Goal: Information Seeking & Learning: Learn about a topic

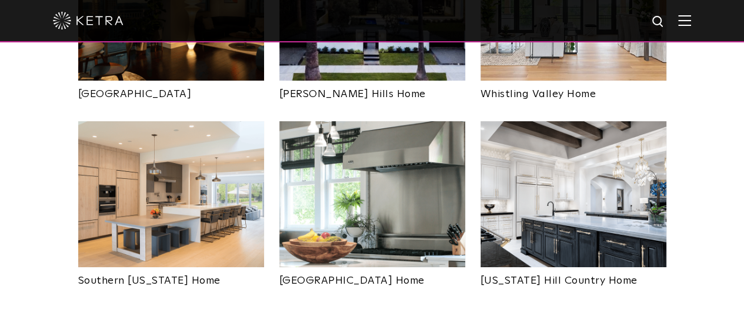
scroll to position [801, 0]
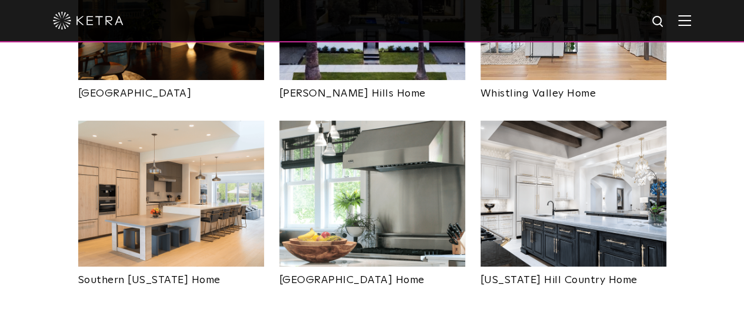
click at [370, 175] on img at bounding box center [372, 194] width 186 height 146
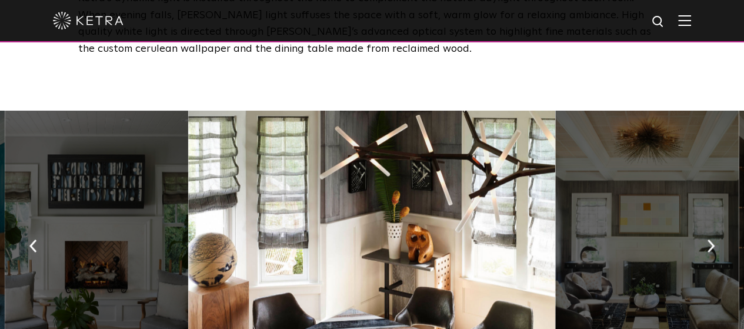
scroll to position [777, 0]
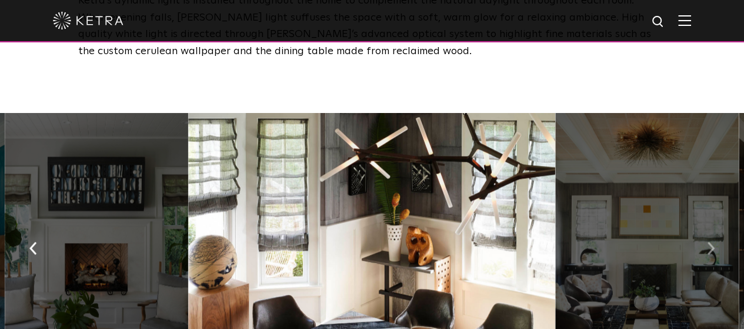
click at [709, 245] on img "button" at bounding box center [711, 248] width 8 height 13
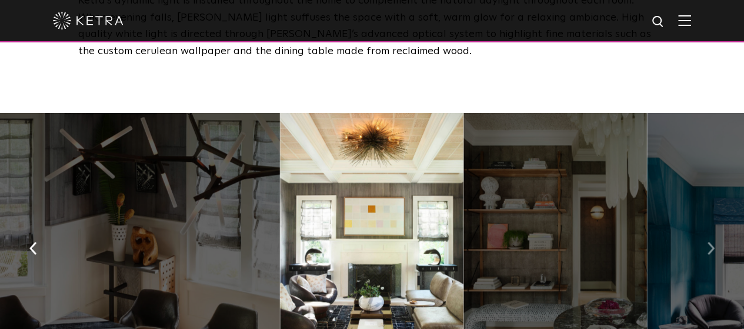
click at [709, 245] on img "button" at bounding box center [711, 248] width 8 height 13
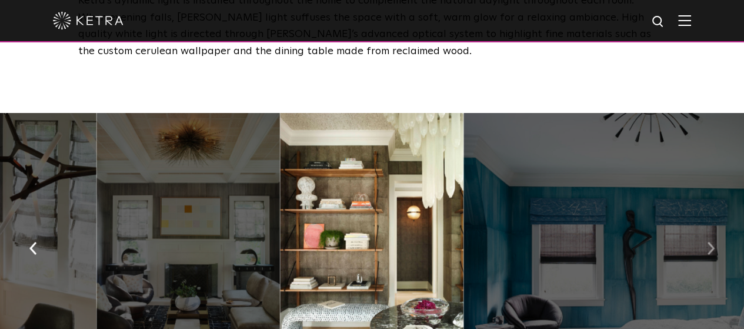
click at [709, 245] on img "button" at bounding box center [711, 248] width 8 height 13
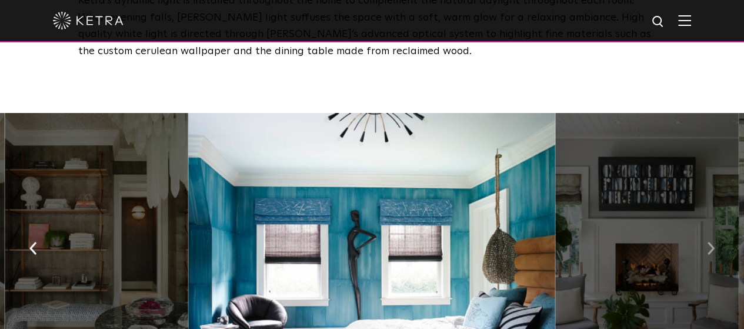
click at [709, 245] on img "button" at bounding box center [711, 248] width 8 height 13
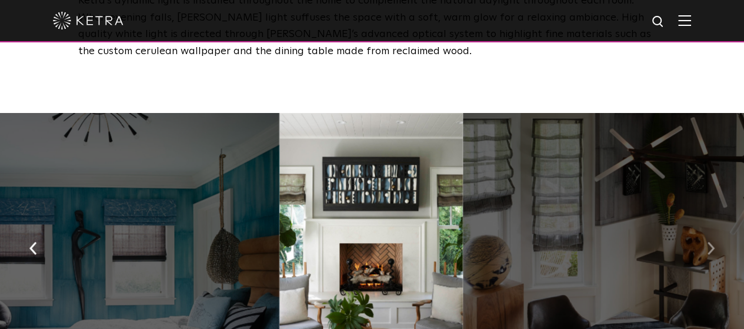
click at [709, 245] on img "button" at bounding box center [711, 248] width 8 height 13
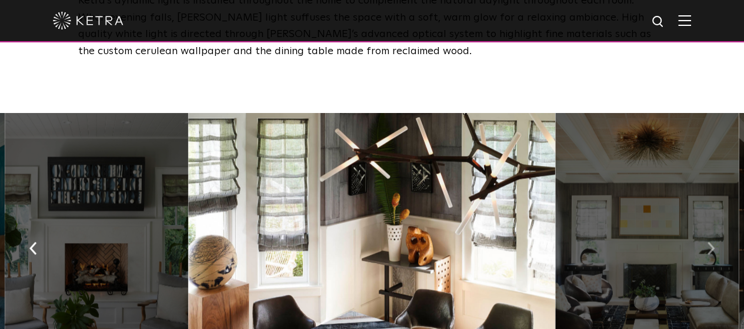
click at [709, 245] on img "button" at bounding box center [711, 248] width 8 height 13
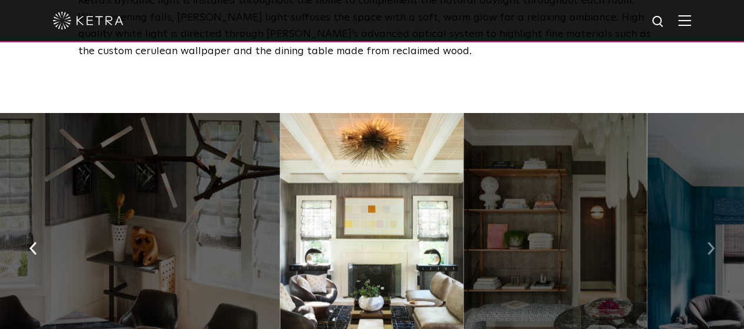
click at [709, 245] on img "button" at bounding box center [711, 248] width 8 height 13
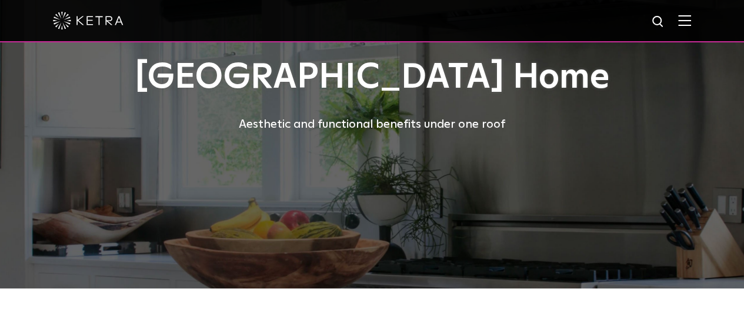
scroll to position [56, 0]
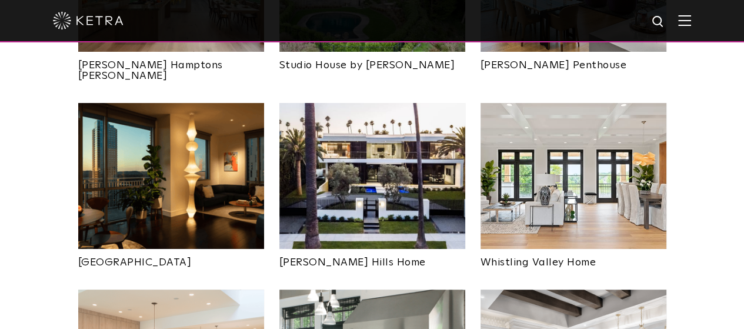
scroll to position [632, 0]
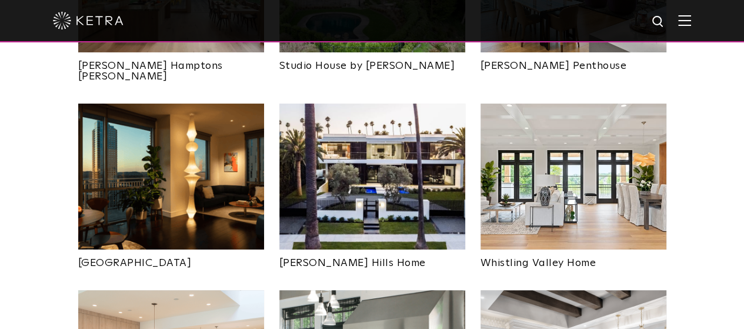
click at [587, 196] on img at bounding box center [573, 176] width 186 height 146
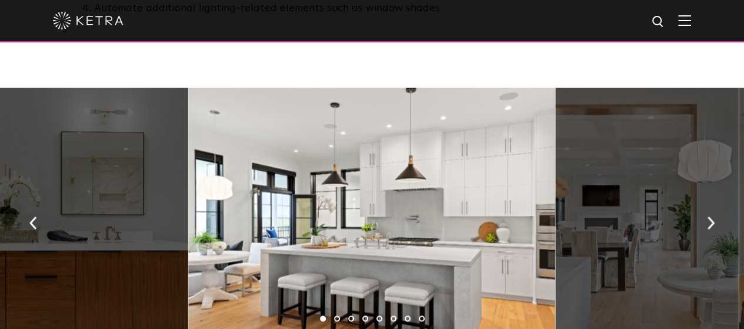
scroll to position [803, 0]
click at [710, 226] on img "button" at bounding box center [711, 222] width 8 height 13
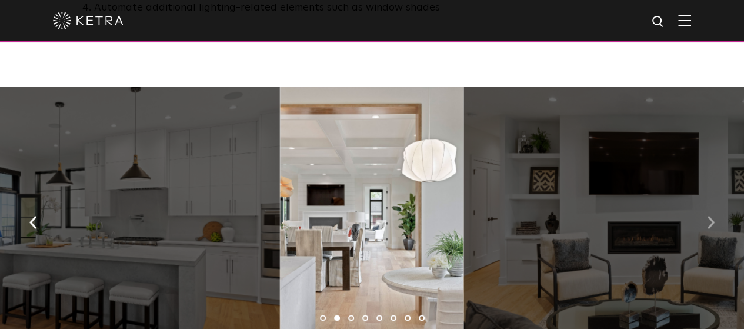
click at [710, 226] on img "button" at bounding box center [711, 222] width 8 height 13
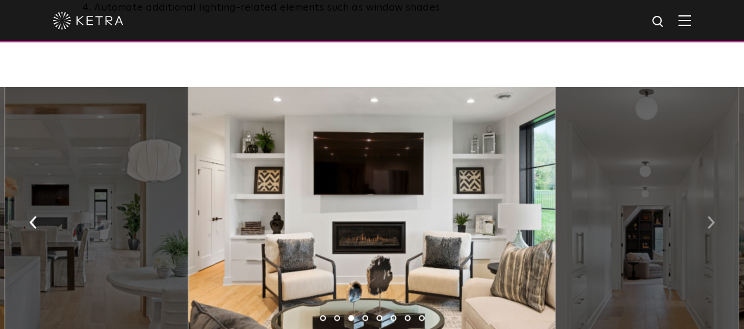
click at [710, 226] on img "button" at bounding box center [711, 222] width 8 height 13
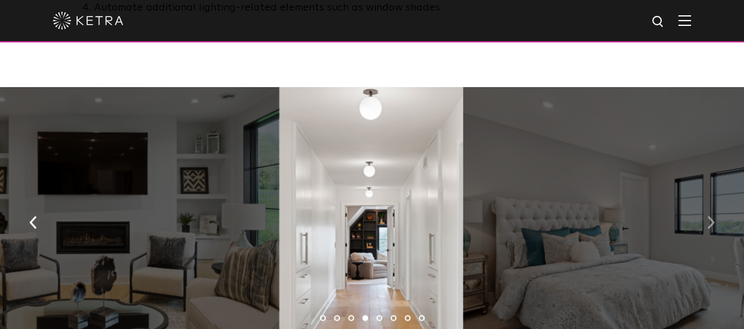
click at [710, 226] on img "button" at bounding box center [711, 222] width 8 height 13
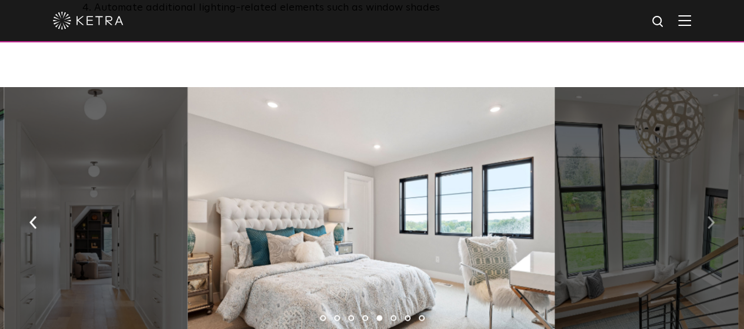
click at [710, 226] on img "button" at bounding box center [711, 222] width 8 height 13
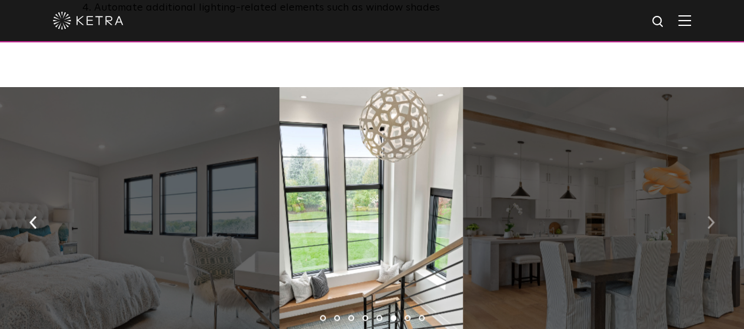
click at [710, 226] on img "button" at bounding box center [711, 222] width 8 height 13
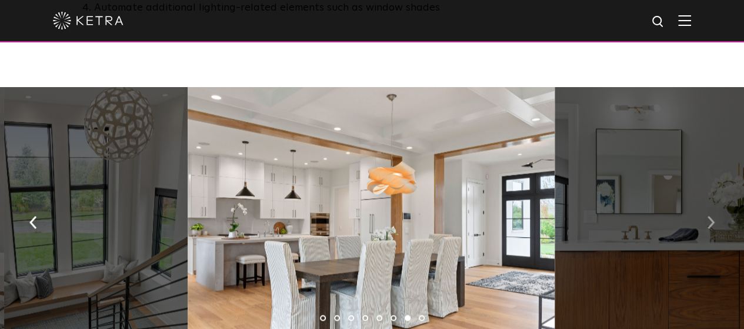
click at [710, 226] on img "button" at bounding box center [711, 222] width 8 height 13
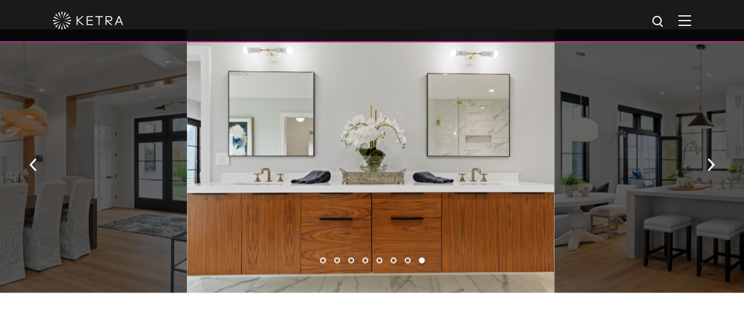
scroll to position [861, 0]
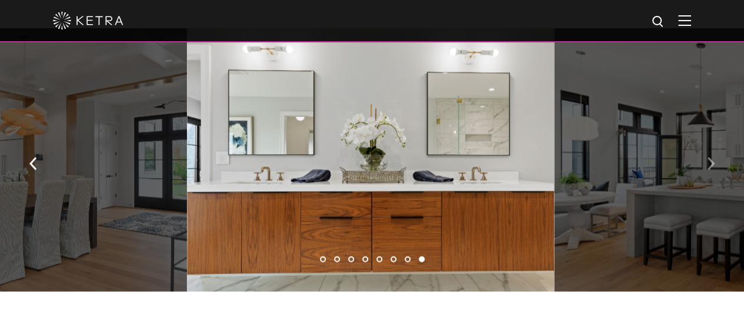
click at [708, 170] on img "button" at bounding box center [711, 163] width 8 height 13
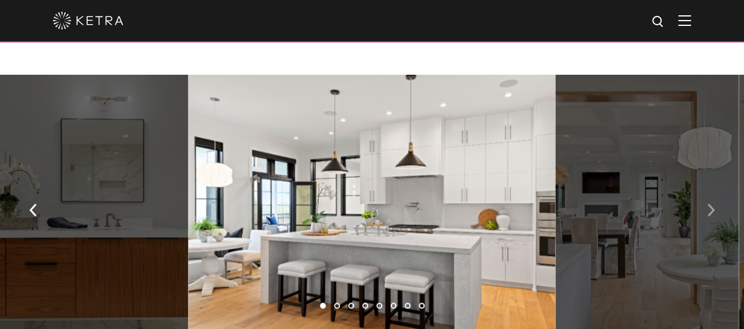
scroll to position [814, 0]
